Goal: Ask a question

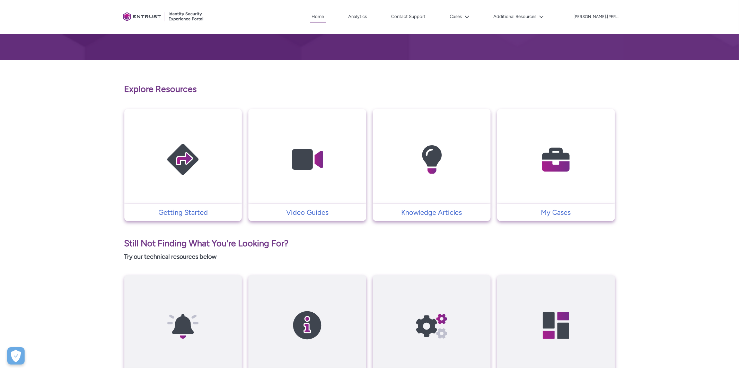
scroll to position [88, 0]
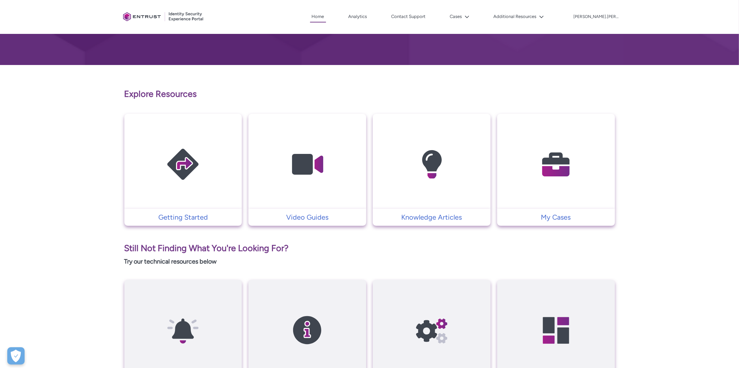
click at [527, 173] on img at bounding box center [556, 164] width 66 height 74
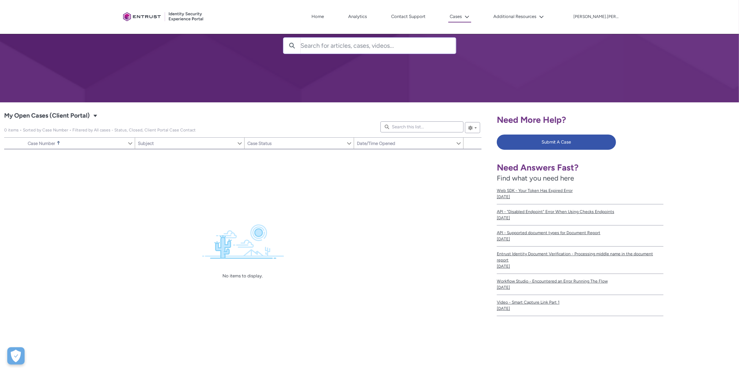
scroll to position [51, 0]
click at [532, 141] on button "Submit A Case" at bounding box center [556, 141] width 119 height 15
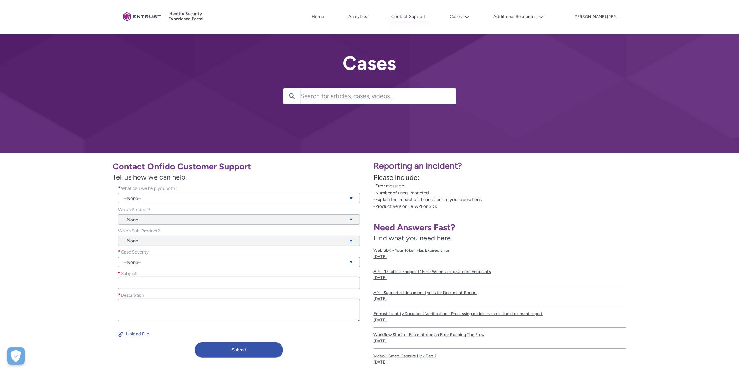
scroll to position [68, 0]
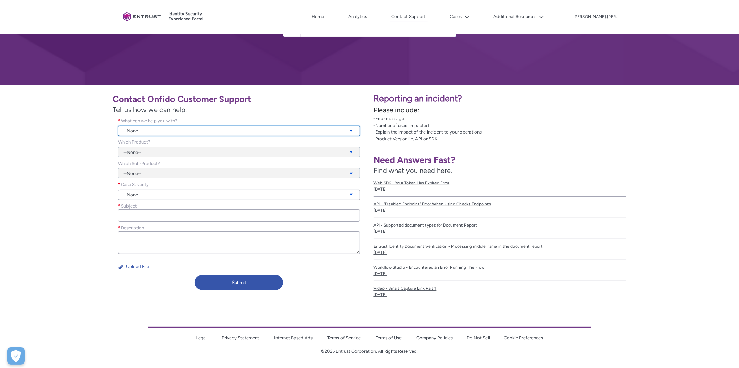
click at [255, 131] on link "--None--" at bounding box center [239, 131] width 242 height 10
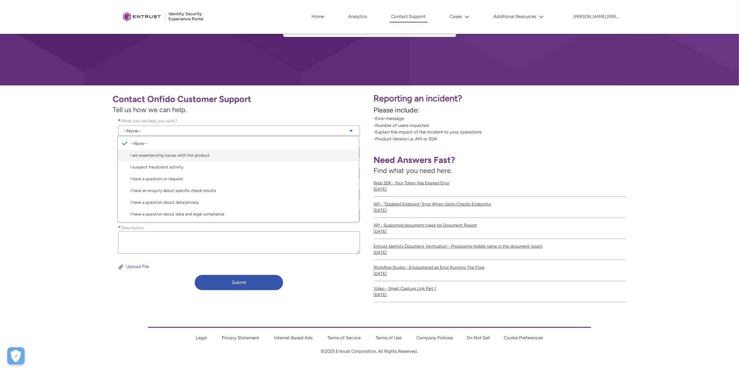
click at [208, 158] on link "I am experiencing issues with the product" at bounding box center [238, 156] width 241 height 12
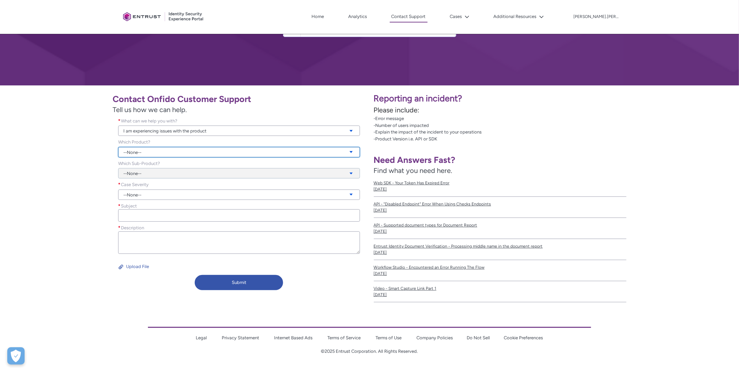
click at [200, 153] on link "--None--" at bounding box center [239, 152] width 242 height 10
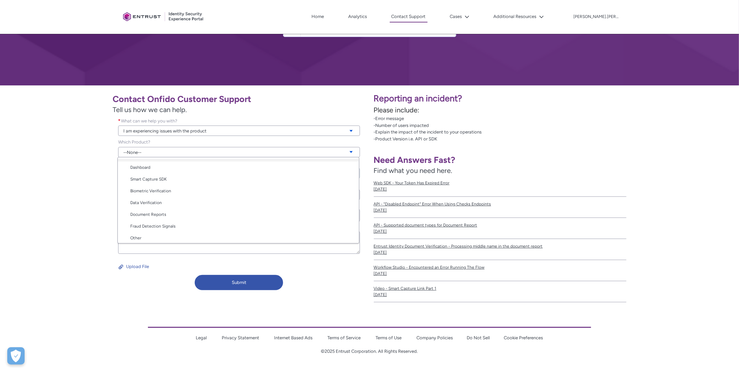
scroll to position [35, 0]
click at [182, 234] on link "Other" at bounding box center [238, 236] width 241 height 12
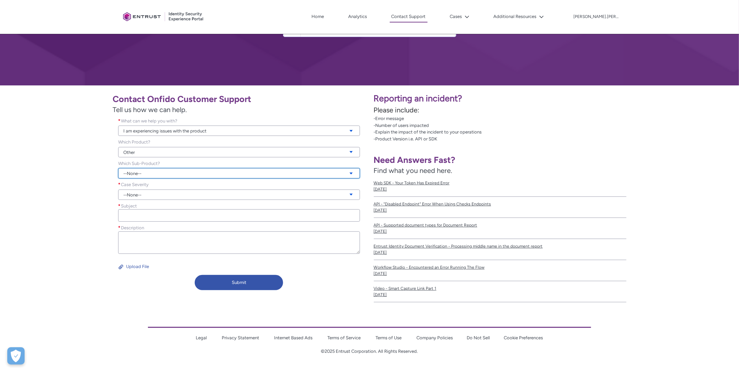
click at [176, 174] on link "--None--" at bounding box center [239, 173] width 242 height 10
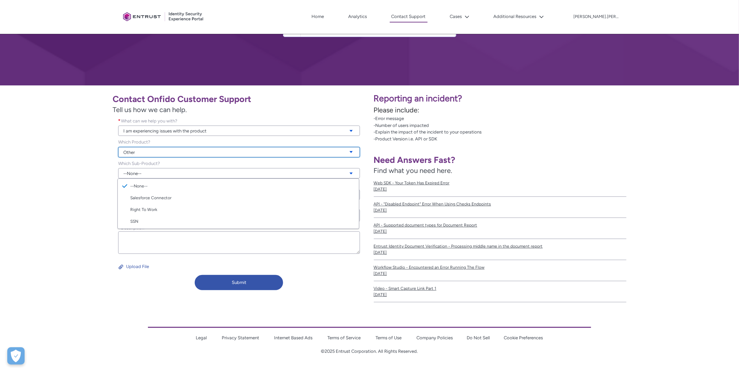
click at [167, 152] on link "Other" at bounding box center [239, 152] width 242 height 10
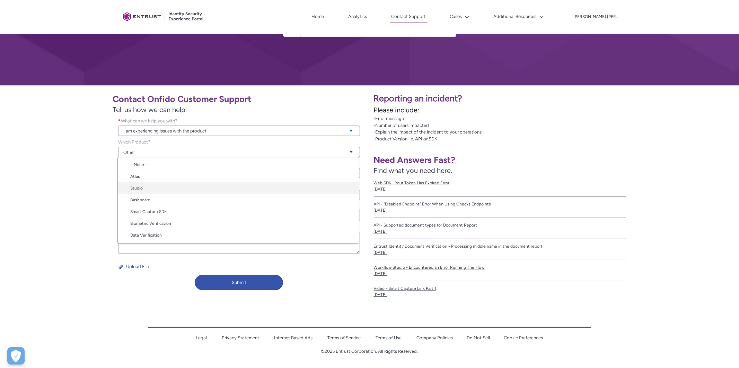
click at [160, 187] on link "Studio" at bounding box center [238, 188] width 241 height 12
click at [162, 171] on link "--None--" at bounding box center [239, 173] width 242 height 10
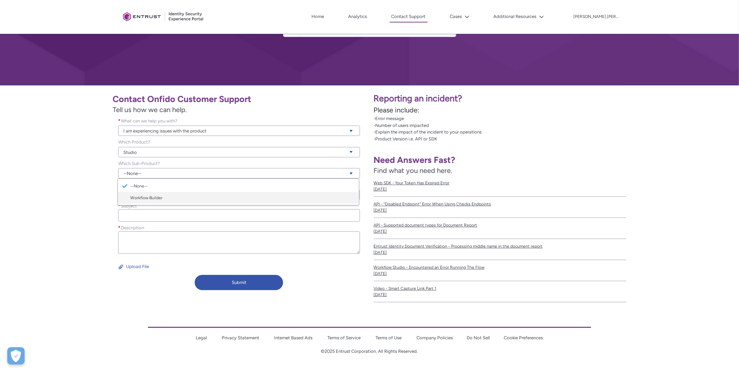
click at [166, 198] on link "Workflow Builder" at bounding box center [238, 198] width 241 height 12
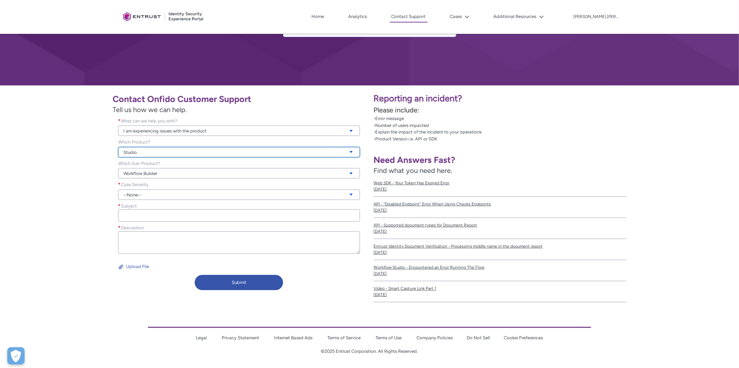
click at [168, 152] on link "Studio" at bounding box center [239, 152] width 242 height 10
